Goal: Task Accomplishment & Management: Complete application form

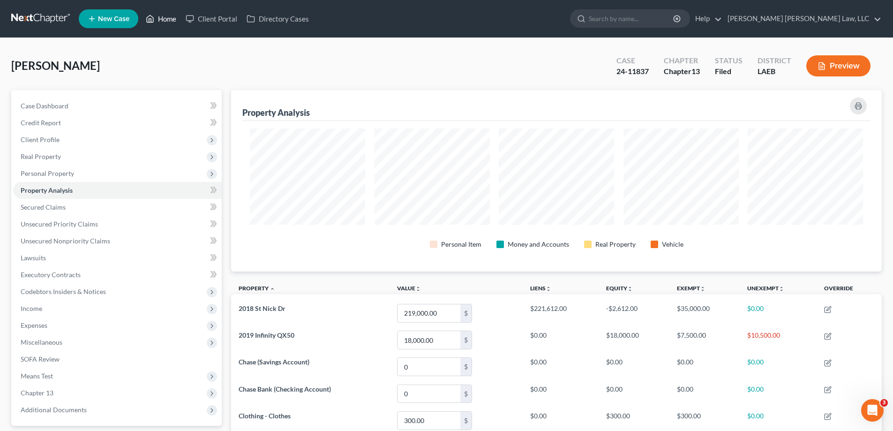
click at [174, 21] on link "Home" at bounding box center [161, 18] width 40 height 17
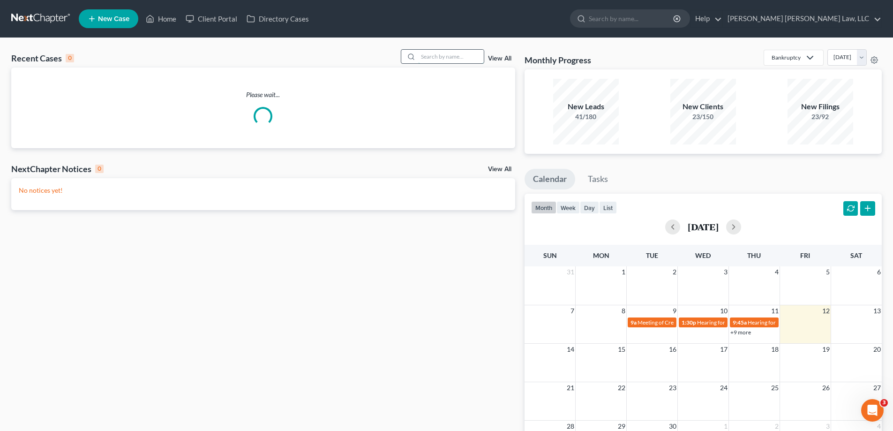
click at [426, 63] on input "search" at bounding box center [451, 57] width 66 height 14
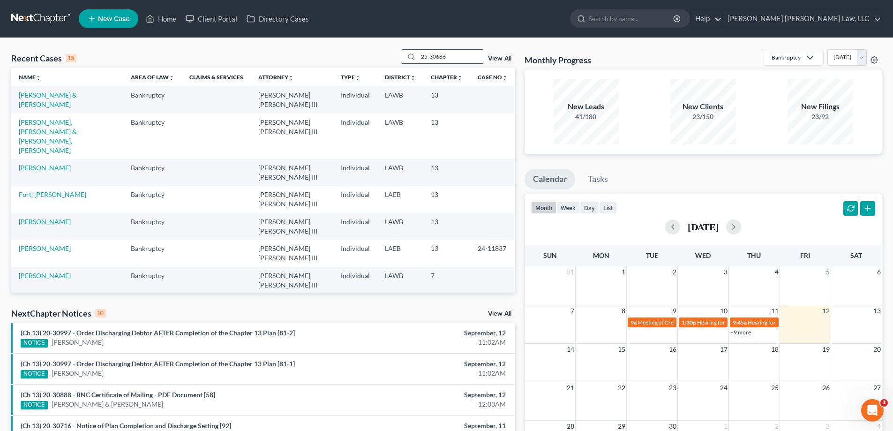
type input "25-30686"
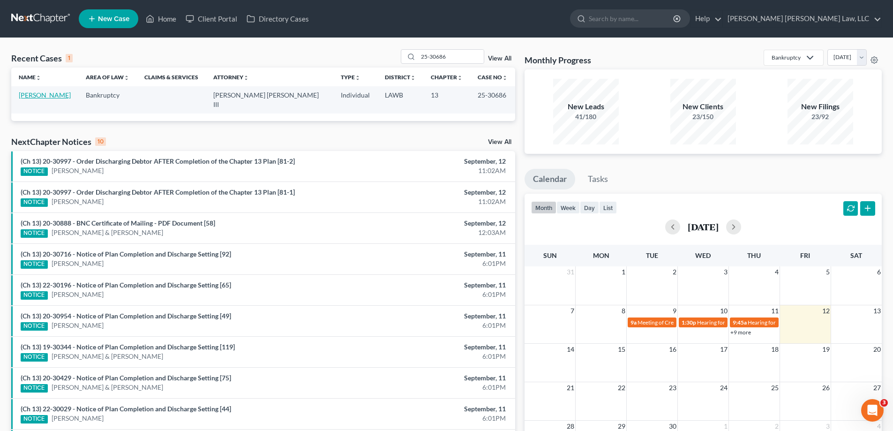
click at [50, 98] on link "[PERSON_NAME]" at bounding box center [45, 95] width 52 height 8
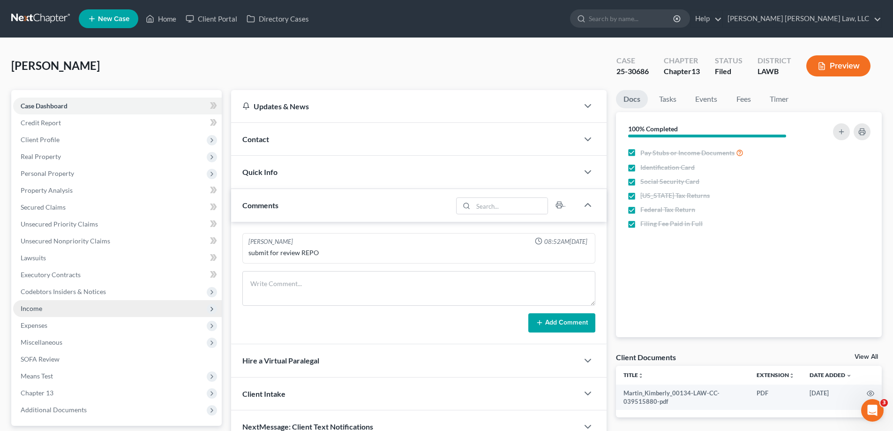
click at [76, 310] on span "Income" at bounding box center [117, 308] width 209 height 17
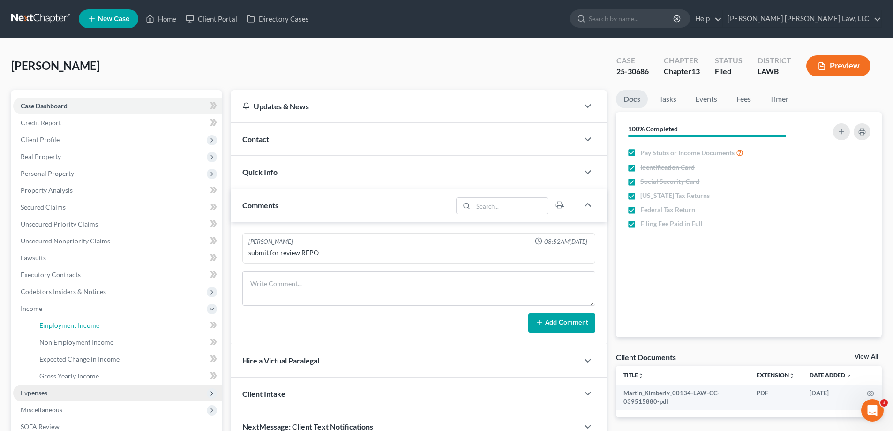
click at [80, 318] on link "Employment Income" at bounding box center [127, 325] width 190 height 17
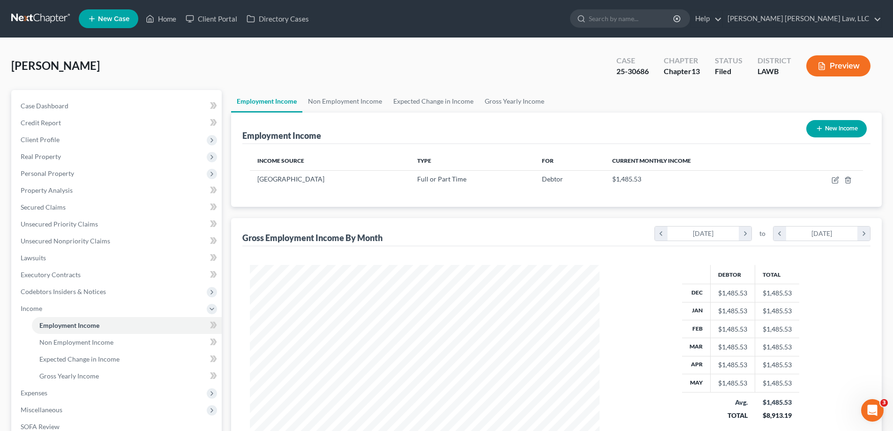
scroll to position [175, 369]
